Goal: Check status

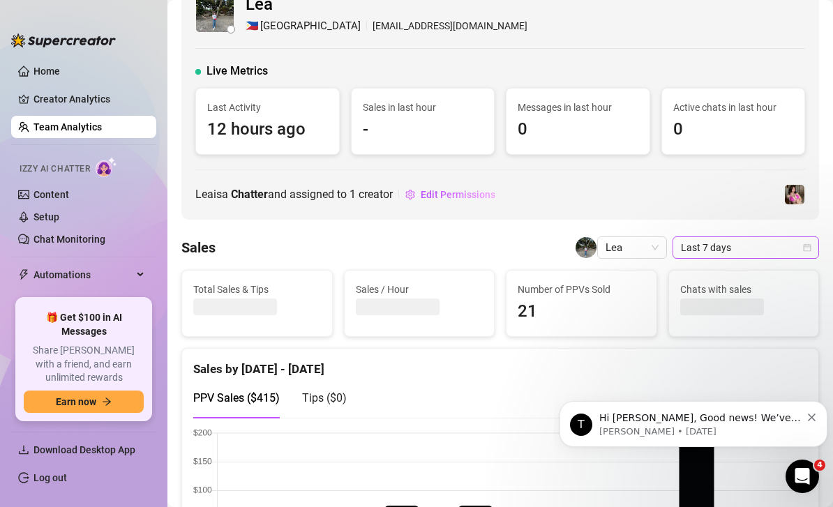
click at [804, 246] on icon "calendar" at bounding box center [808, 248] width 8 height 8
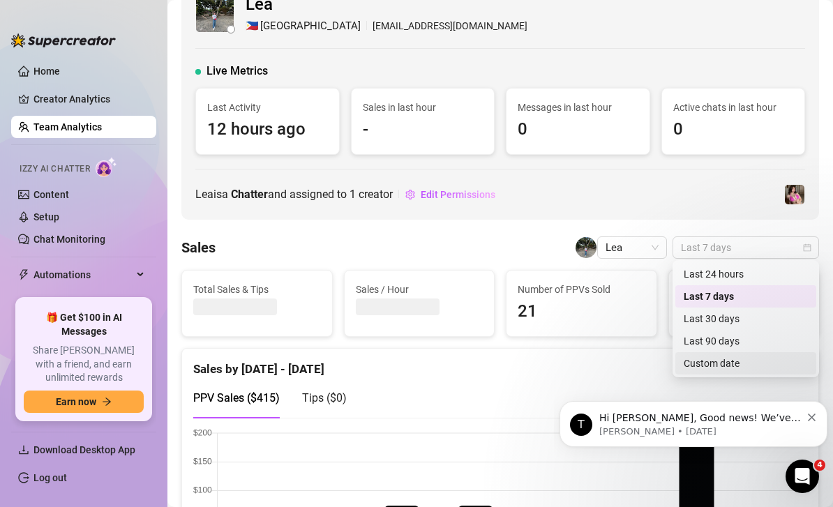
click at [730, 367] on div "Custom date" at bounding box center [746, 363] width 124 height 15
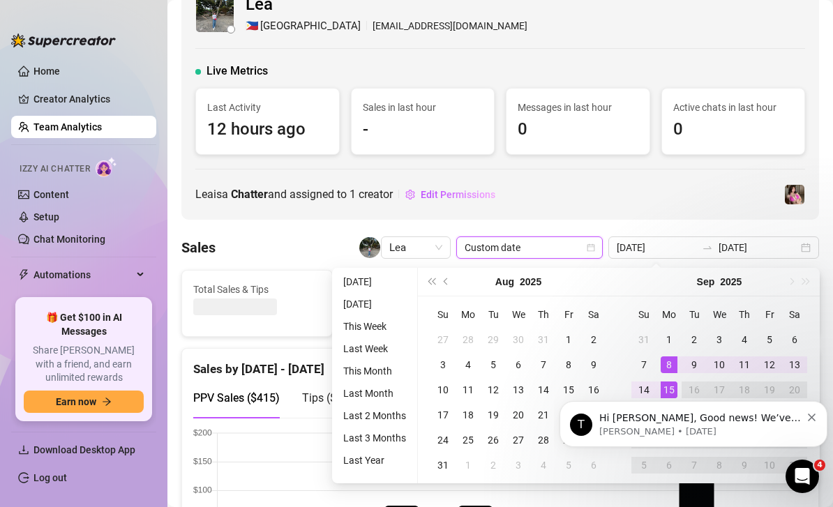
scroll to position [45, 0]
type input "[DATE]"
click at [668, 332] on div "1" at bounding box center [669, 340] width 17 height 17
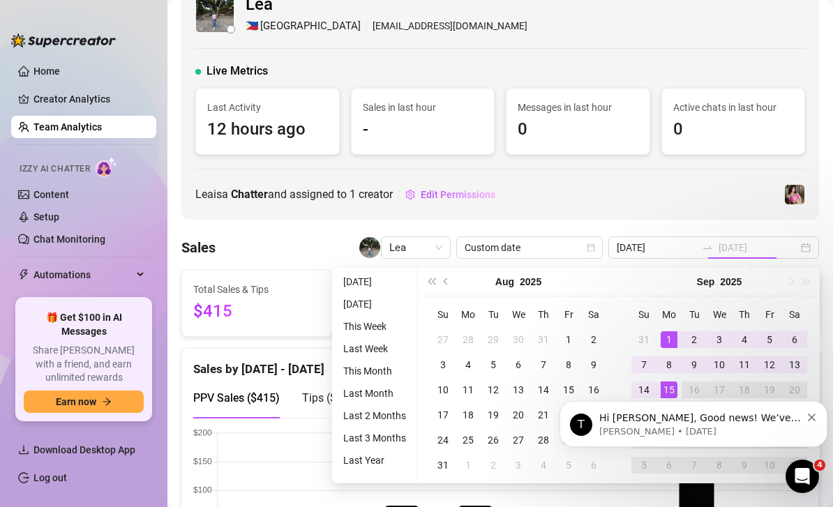
click at [669, 382] on div "15" at bounding box center [669, 390] width 17 height 17
type input "[DATE]"
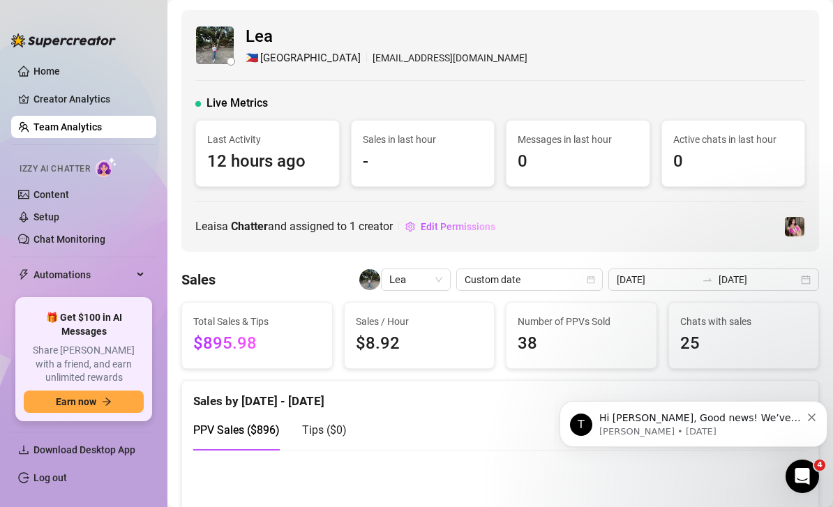
scroll to position [0, 0]
click at [80, 104] on link "Creator Analytics" at bounding box center [90, 99] width 112 height 22
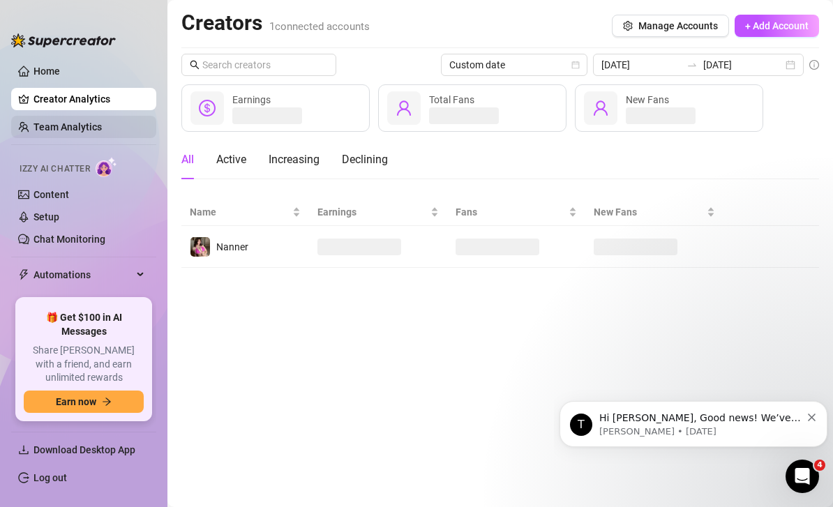
click at [91, 126] on link "Team Analytics" at bounding box center [68, 126] width 68 height 11
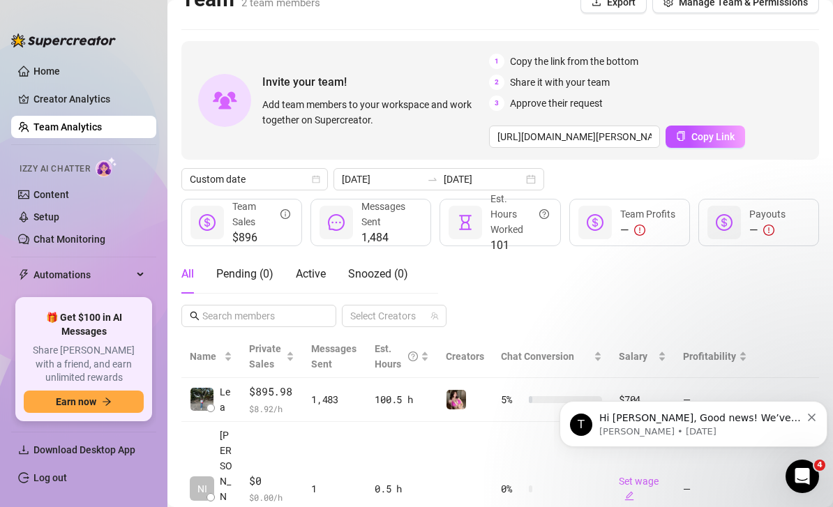
scroll to position [23, 0]
